Goal: Find specific page/section: Find specific page/section

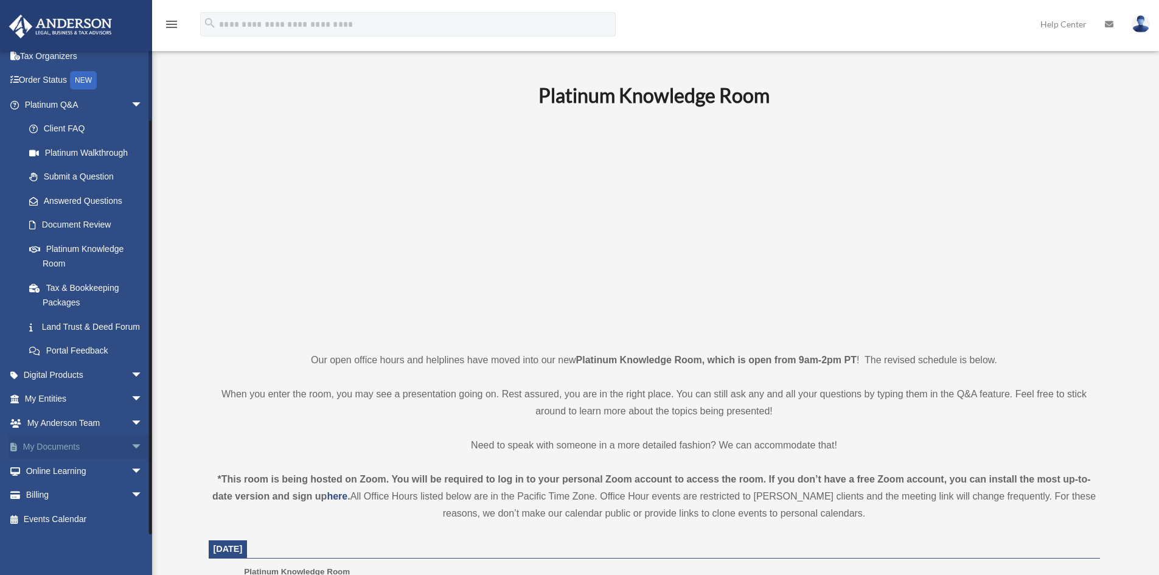
click at [131, 453] on span "arrow_drop_down" at bounding box center [143, 447] width 24 height 25
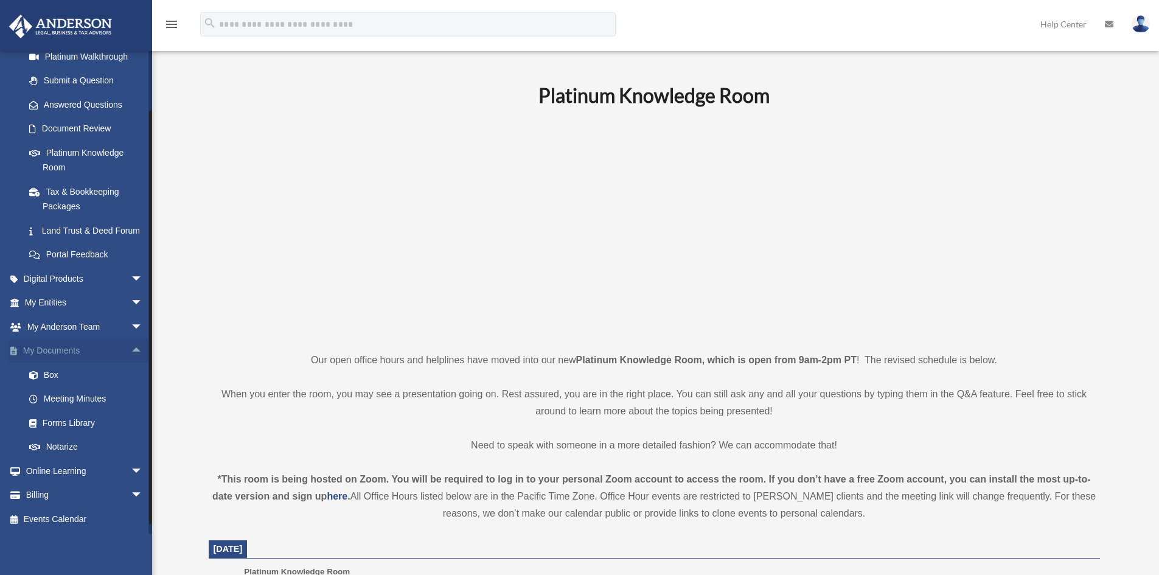
scroll to position [169, 0]
click at [131, 352] on span "arrow_drop_up" at bounding box center [143, 351] width 24 height 25
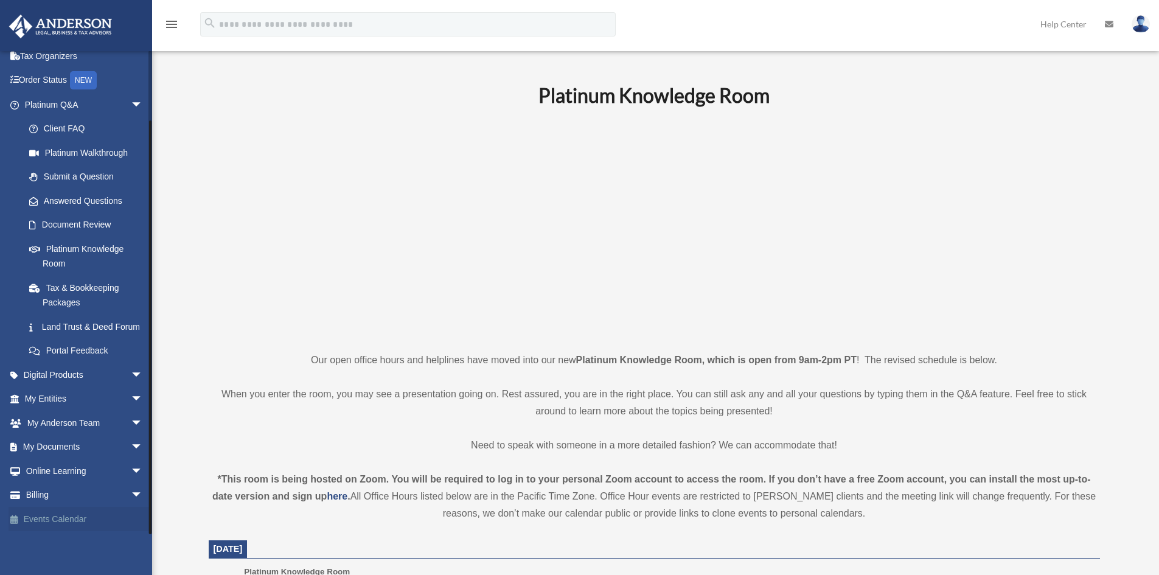
click at [65, 524] on link "Events Calendar" at bounding box center [85, 519] width 153 height 24
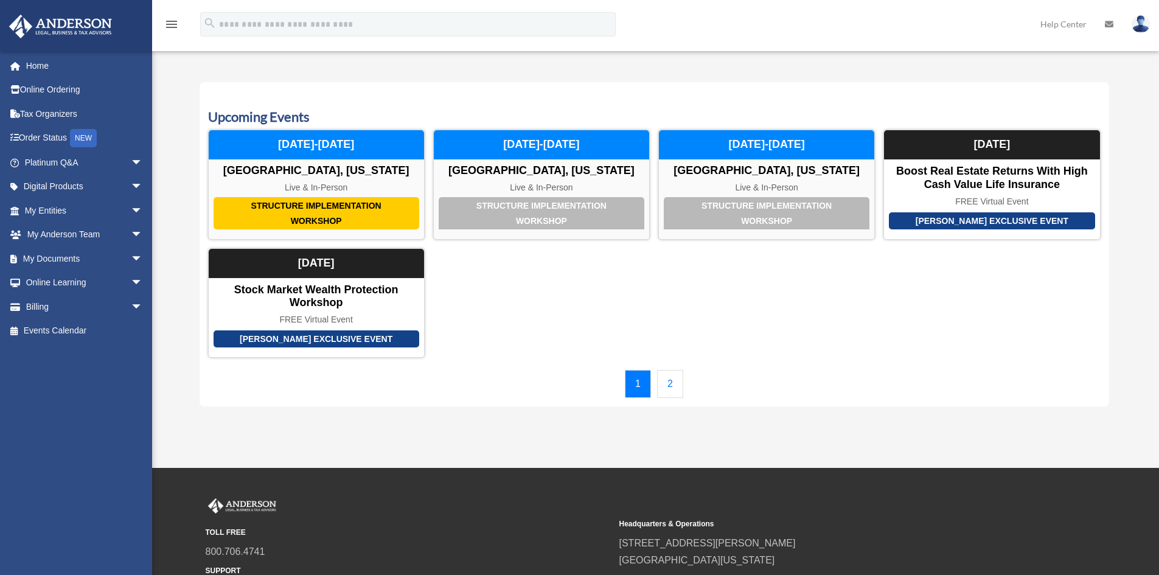
click at [604, 411] on div "Calendar date_range Published on Last updated [DATE] [DATE] by [PERSON_NAME] Ad…" at bounding box center [655, 245] width 910 height 354
drag, startPoint x: 559, startPoint y: 409, endPoint x: 365, endPoint y: 425, distance: 194.8
click at [545, 409] on div "Calendar date_range Published on Last updated [DATE] [DATE] by [PERSON_NAME] Ad…" at bounding box center [655, 245] width 910 height 354
